Goal: Task Accomplishment & Management: Use online tool/utility

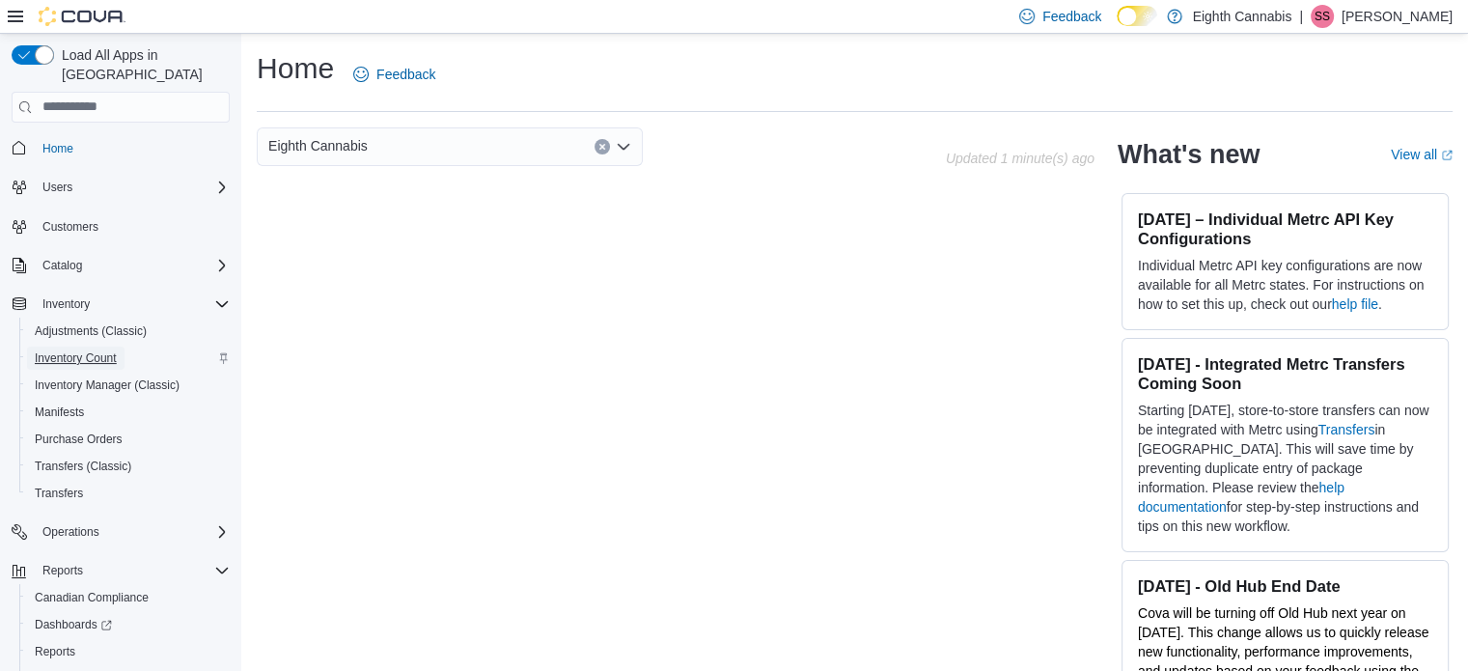
click at [78, 350] on span "Inventory Count" at bounding box center [76, 357] width 82 height 15
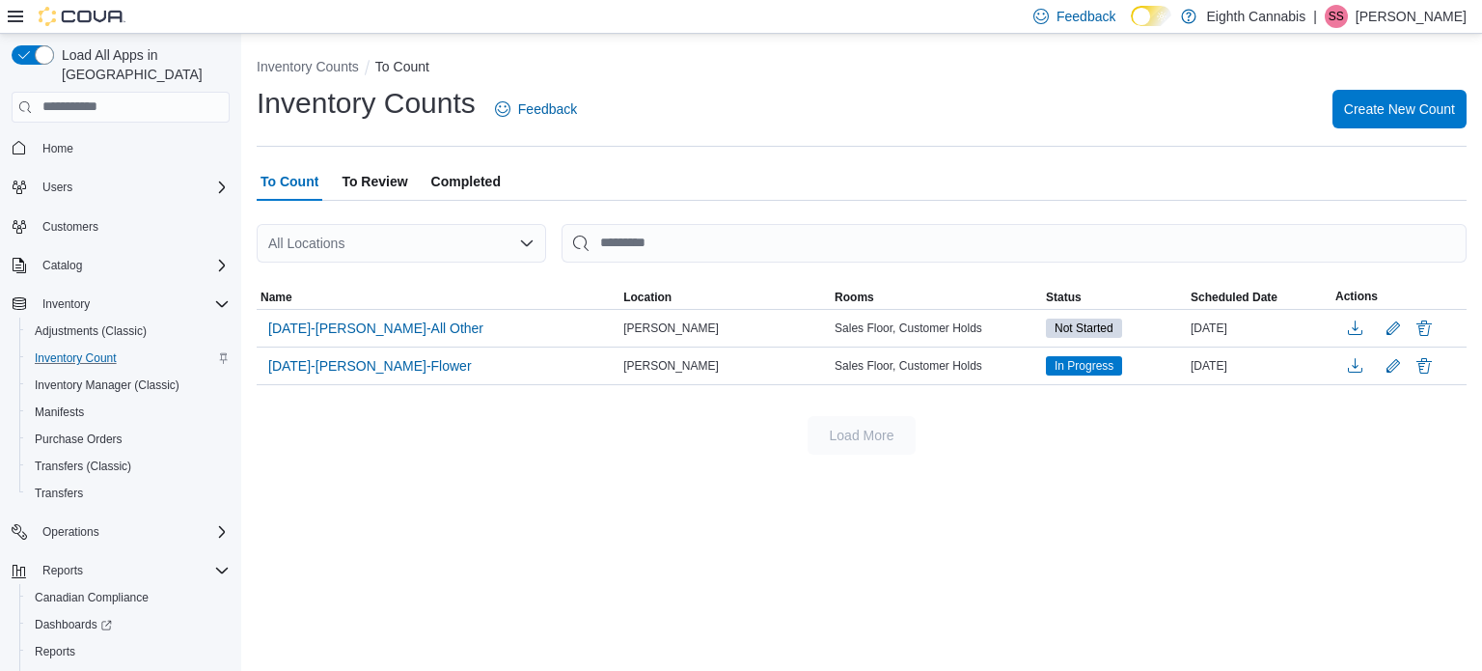
click at [367, 173] on span "To Review" at bounding box center [375, 181] width 66 height 39
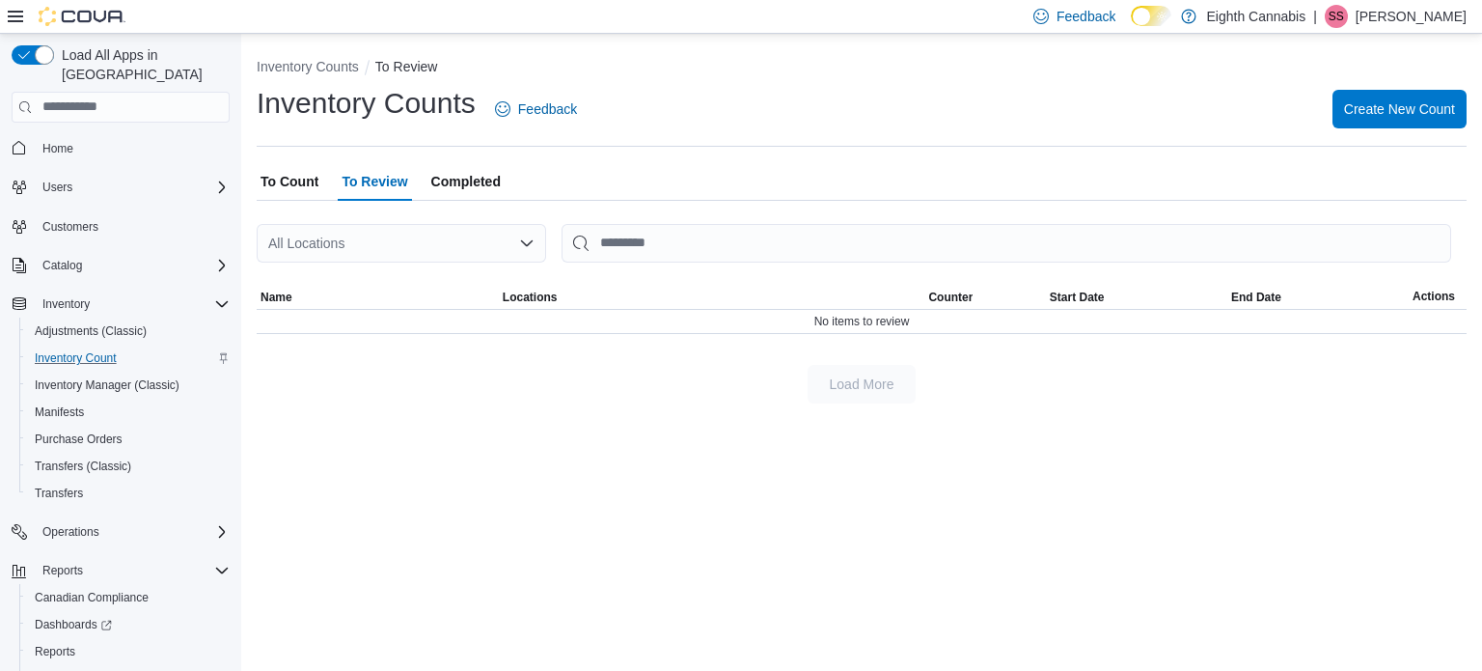
click at [288, 183] on span "To Count" at bounding box center [290, 181] width 58 height 39
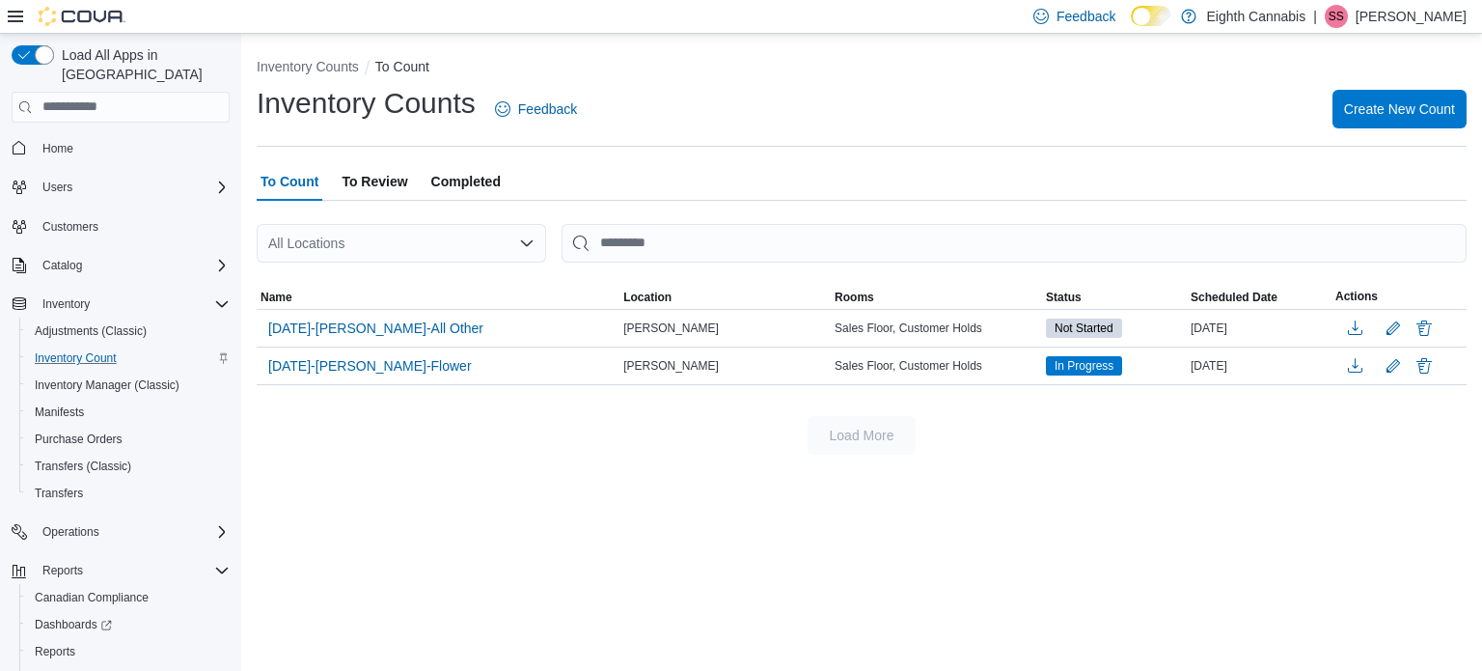
click at [735, 423] on div "Load More" at bounding box center [862, 435] width 1210 height 39
